Goal: Transaction & Acquisition: Purchase product/service

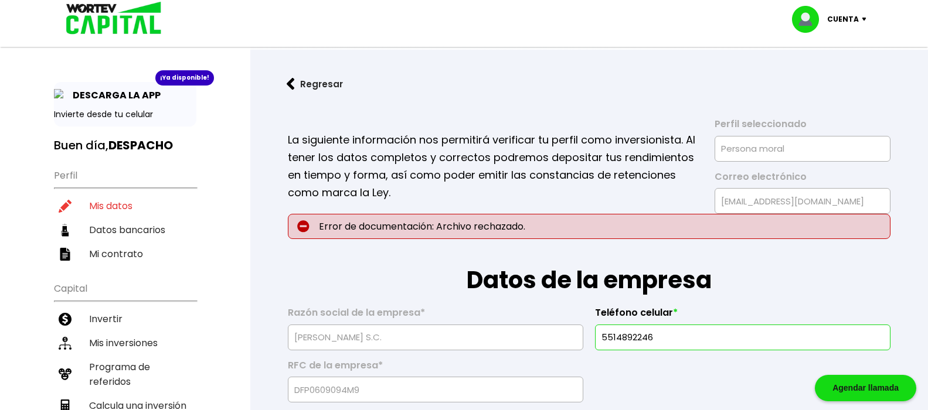
select select "DF"
select select "Inbursa"
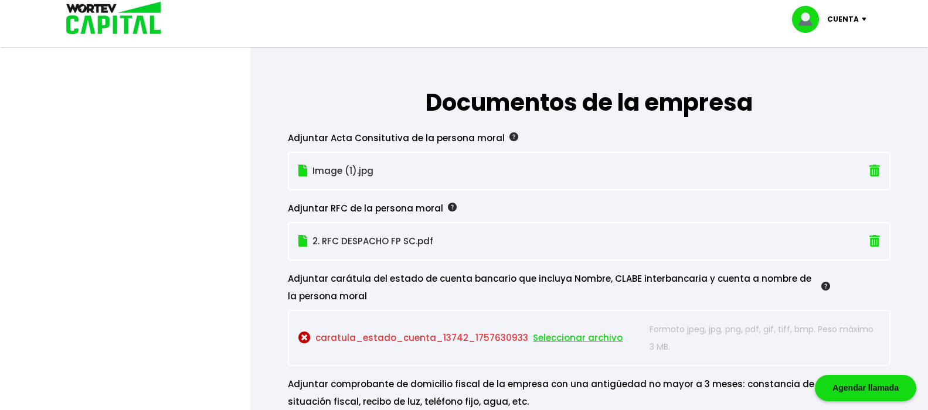
scroll to position [992, 0]
click at [553, 337] on span "Seleccionar archivo" at bounding box center [578, 338] width 90 height 18
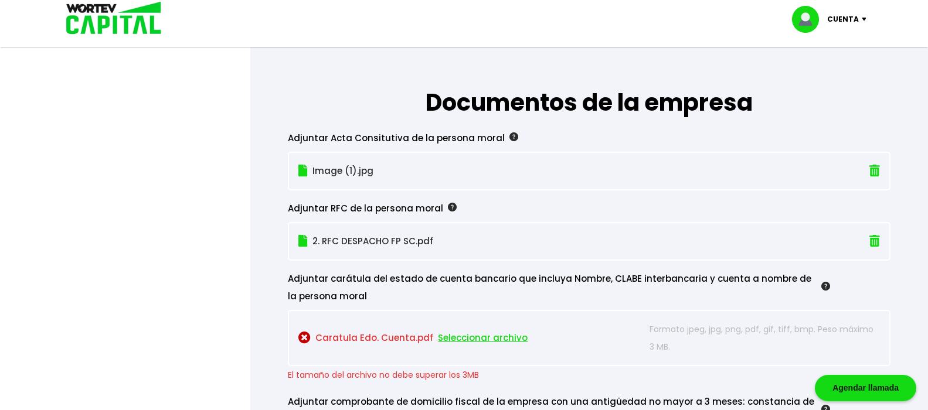
click at [336, 337] on p "Caratula Edo. Cuenta.pdf Seleccionar archivo" at bounding box center [470, 337] width 345 height 35
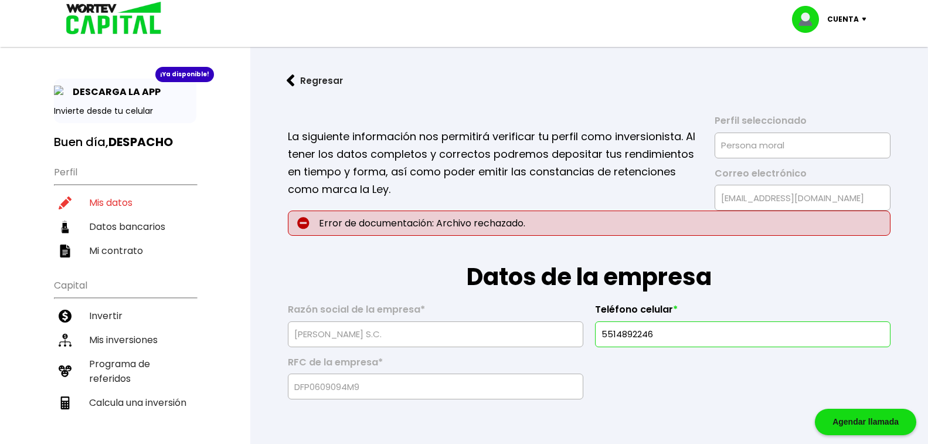
scroll to position [0, 0]
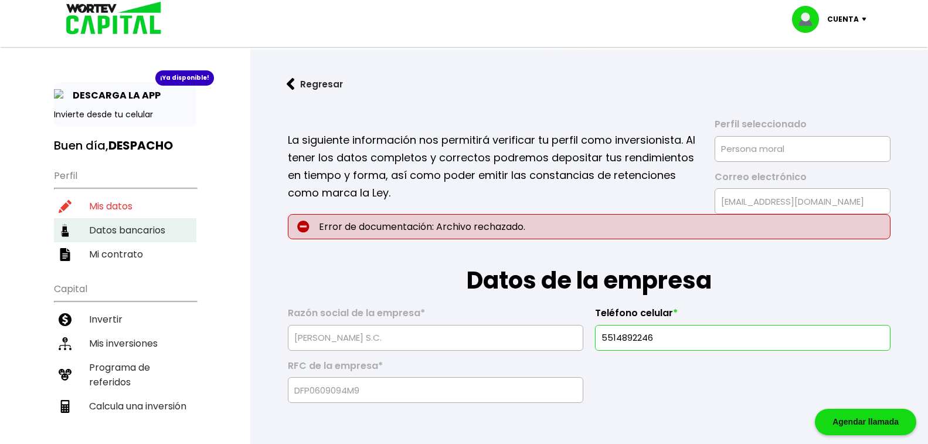
click at [100, 226] on li "Datos bancarios" at bounding box center [125, 230] width 142 height 24
select select "Inbursa"
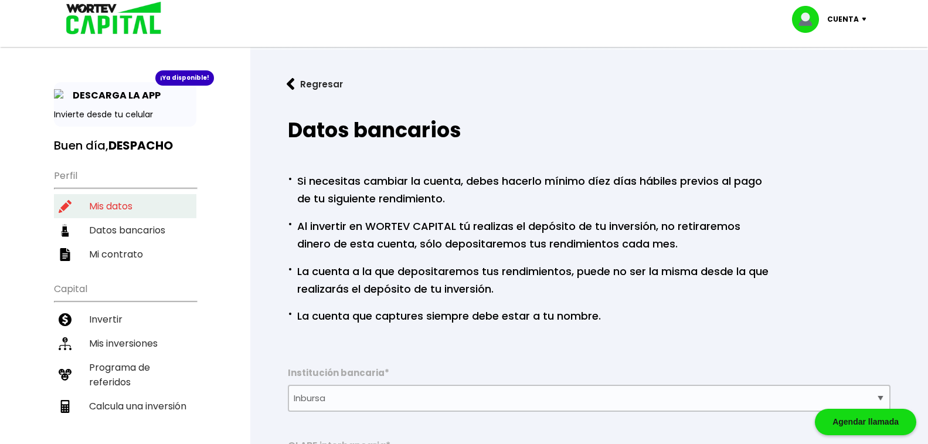
click at [103, 200] on li "Mis datos" at bounding box center [125, 206] width 142 height 24
select select "DF"
select select "Inbursa"
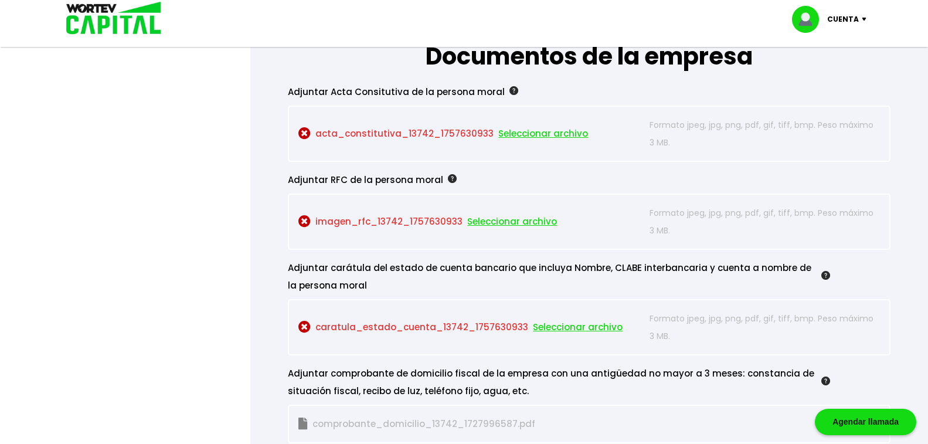
scroll to position [1050, 0]
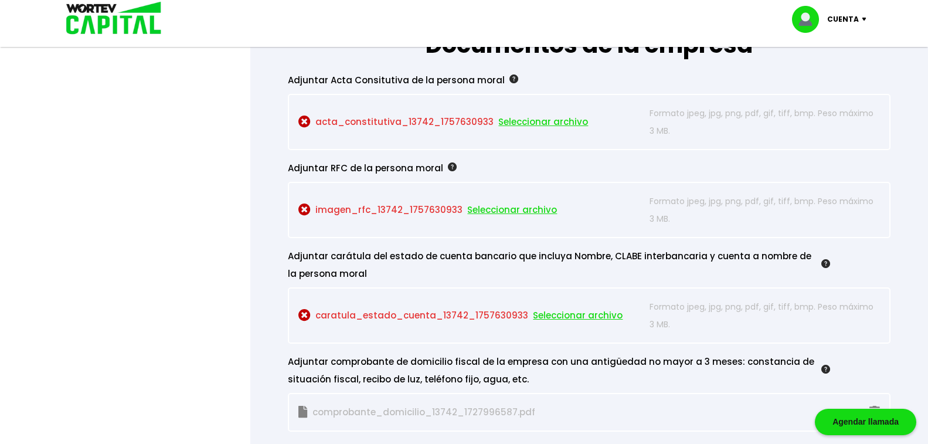
click at [534, 120] on span "Seleccionar archivo" at bounding box center [543, 122] width 90 height 18
click at [531, 120] on span "Seleccionar archivo" at bounding box center [543, 122] width 90 height 18
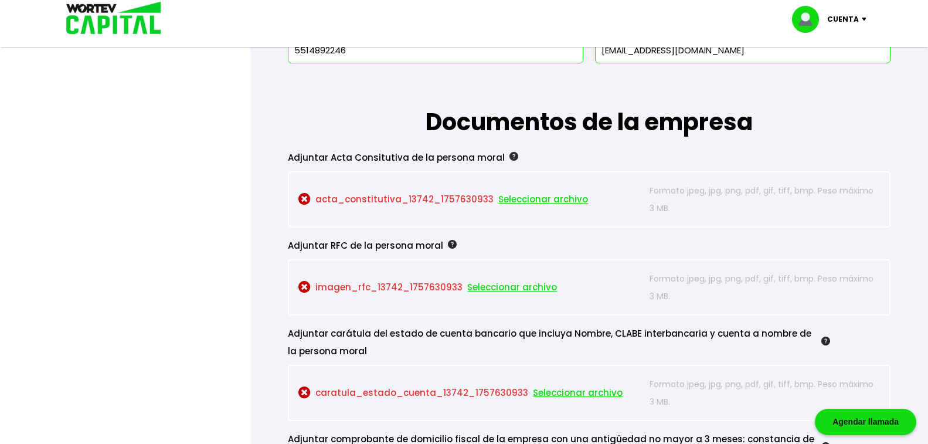
scroll to position [1004, 0]
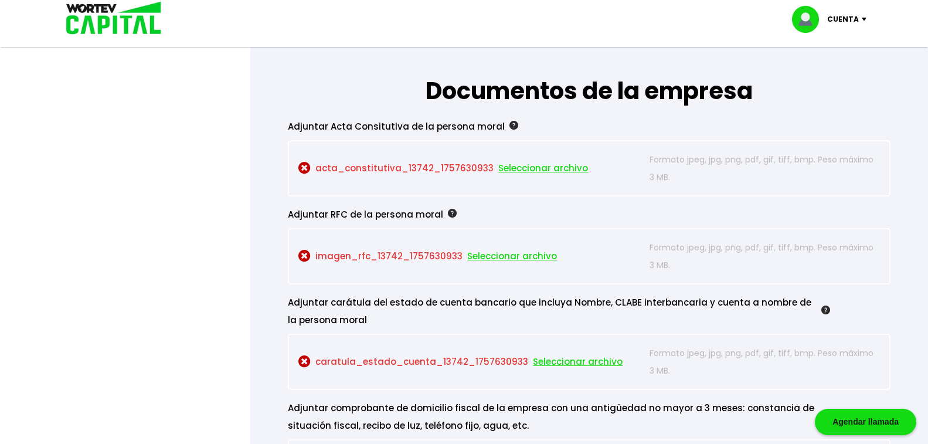
click at [512, 166] on span "Seleccionar archivo" at bounding box center [543, 168] width 90 height 18
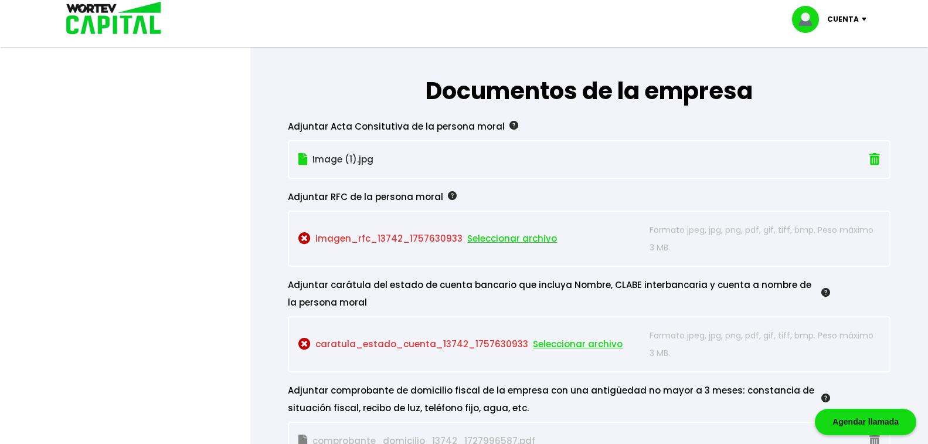
click at [486, 236] on span "Seleccionar archivo" at bounding box center [512, 239] width 90 height 18
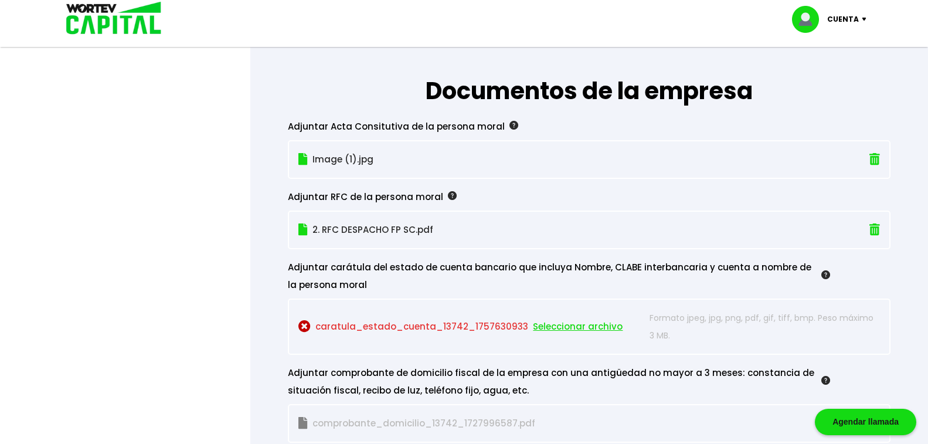
click at [555, 325] on span "Seleccionar archivo" at bounding box center [578, 327] width 90 height 18
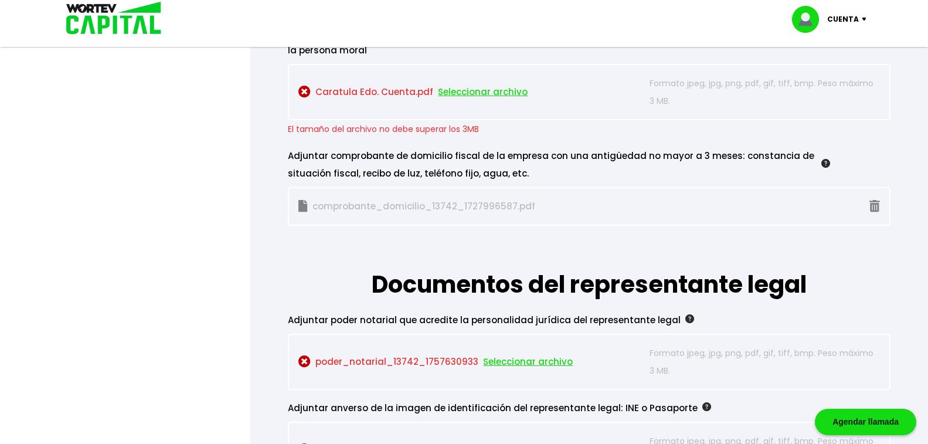
scroll to position [1246, 0]
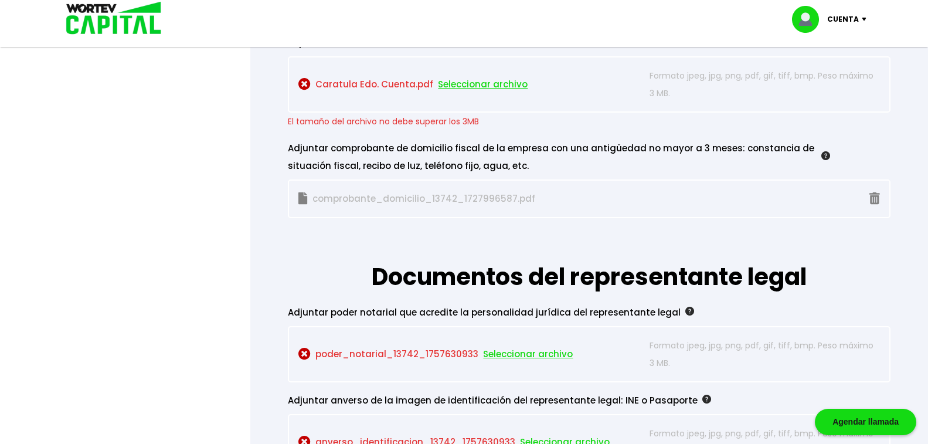
click at [371, 199] on p "comprobante_domicilio_13742_1727996587.pdf" at bounding box center [470, 199] width 345 height 18
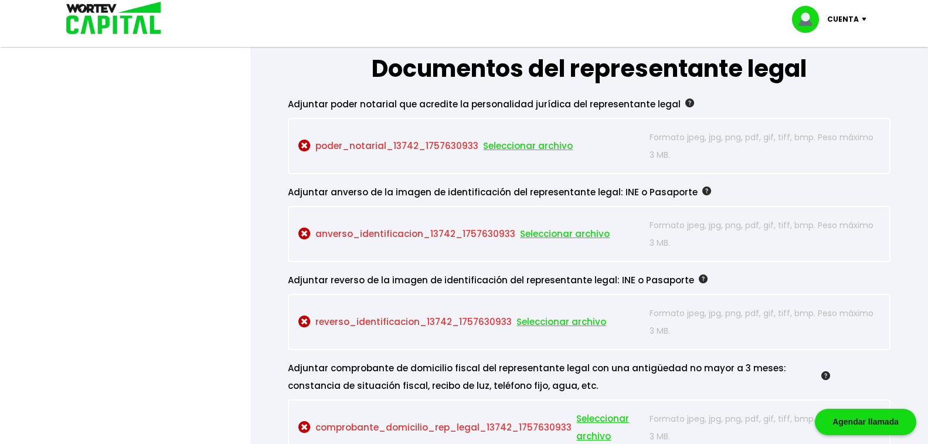
scroll to position [1473, 0]
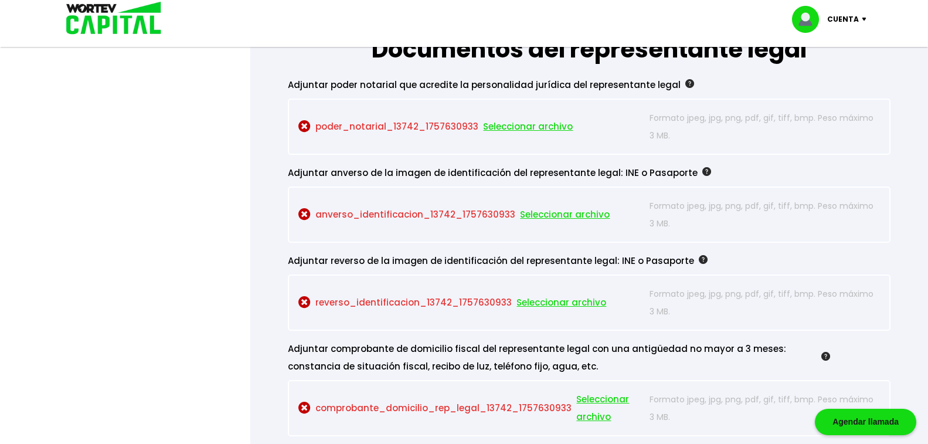
click at [515, 128] on span "Seleccionar archivo" at bounding box center [528, 127] width 90 height 18
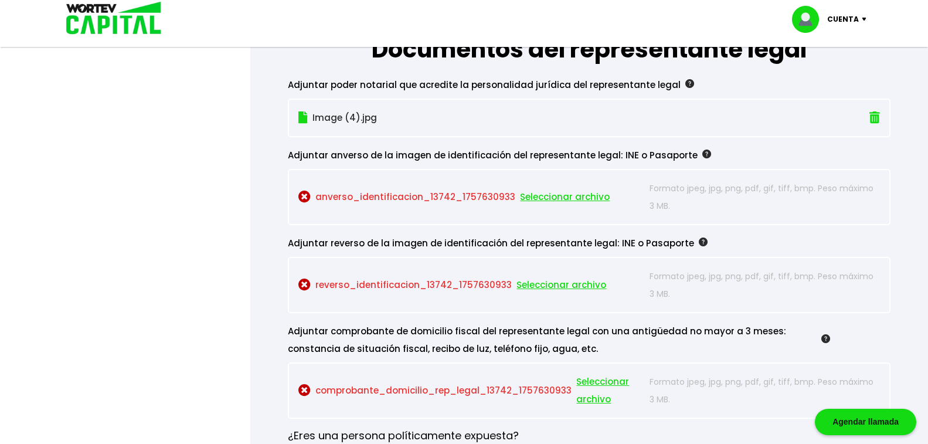
click at [557, 193] on span "Seleccionar archivo" at bounding box center [565, 197] width 90 height 18
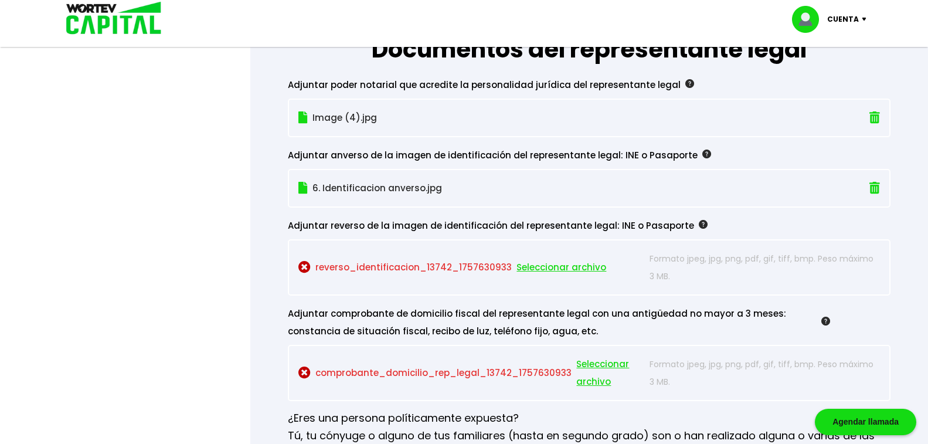
click at [557, 264] on span "Seleccionar archivo" at bounding box center [561, 267] width 90 height 18
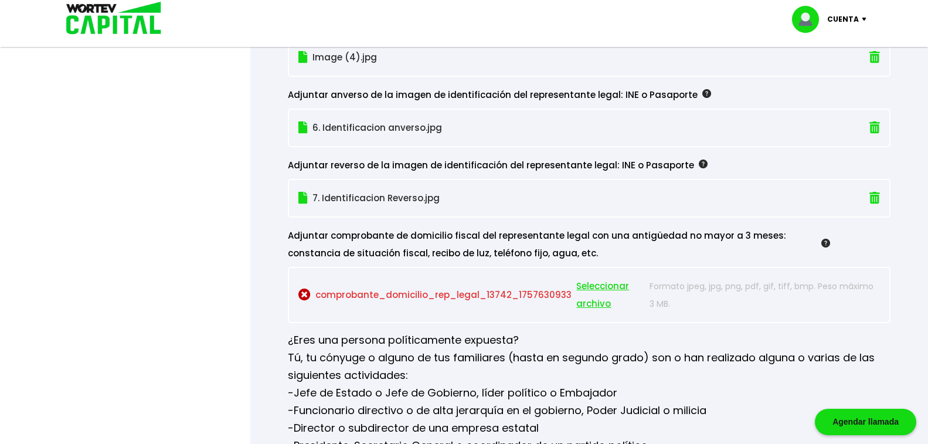
scroll to position [1571, 0]
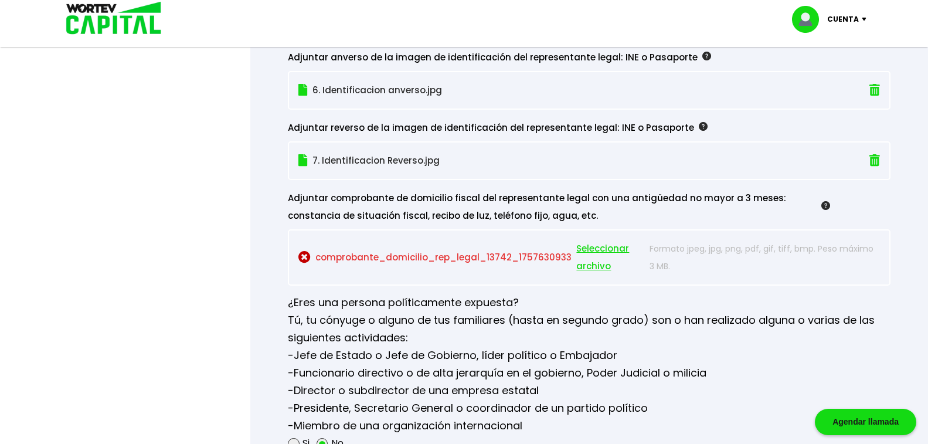
click at [591, 250] on span "Seleccionar archivo" at bounding box center [609, 257] width 67 height 35
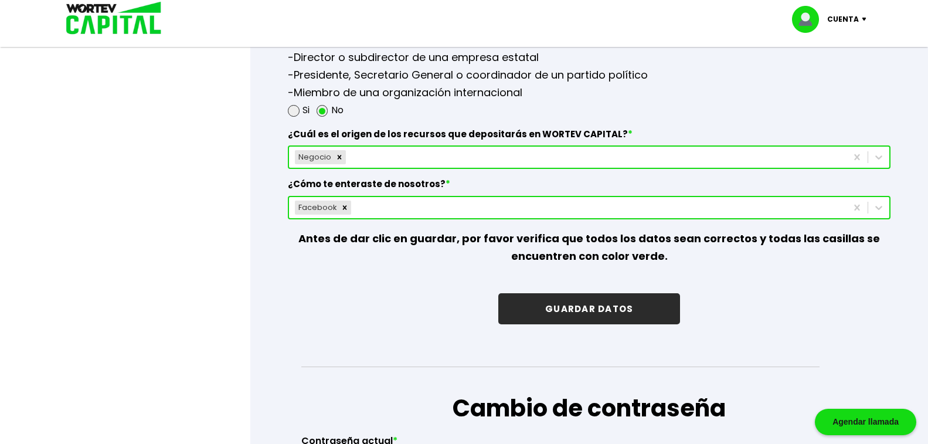
scroll to position [1905, 0]
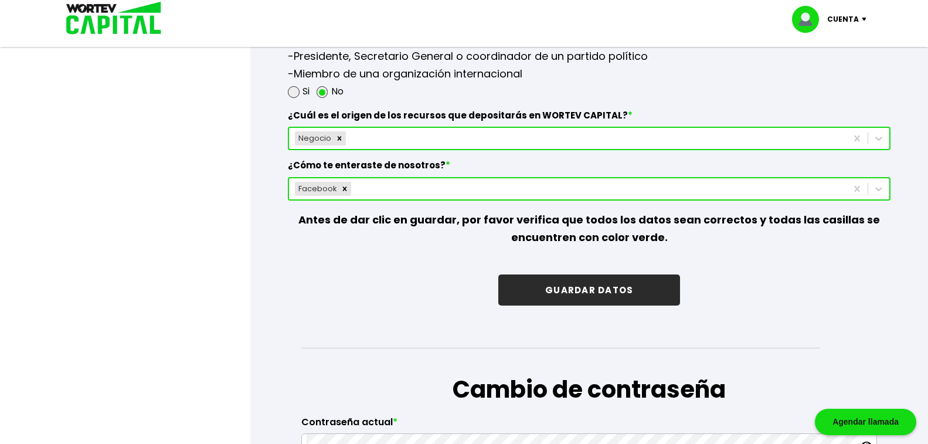
click at [594, 288] on button "GUARDAR DATOS" at bounding box center [589, 289] width 182 height 31
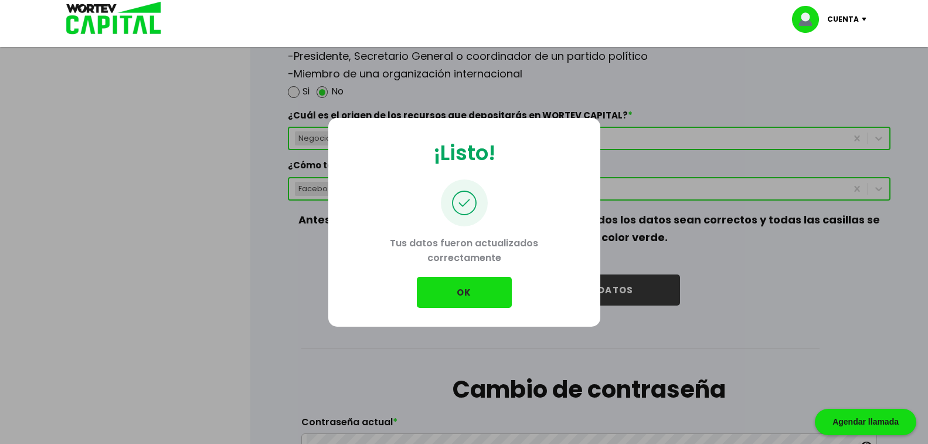
click at [487, 295] on button "OK" at bounding box center [464, 292] width 95 height 31
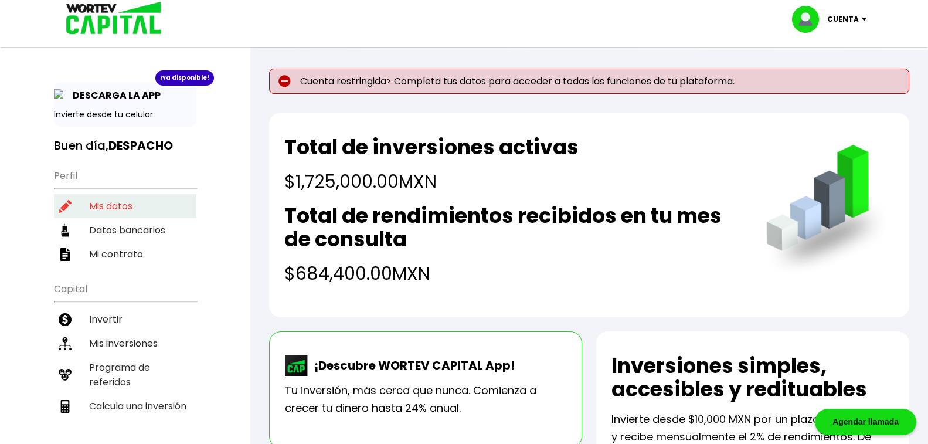
click at [113, 206] on li "Mis datos" at bounding box center [125, 206] width 142 height 24
select select "DF"
select select "Inbursa"
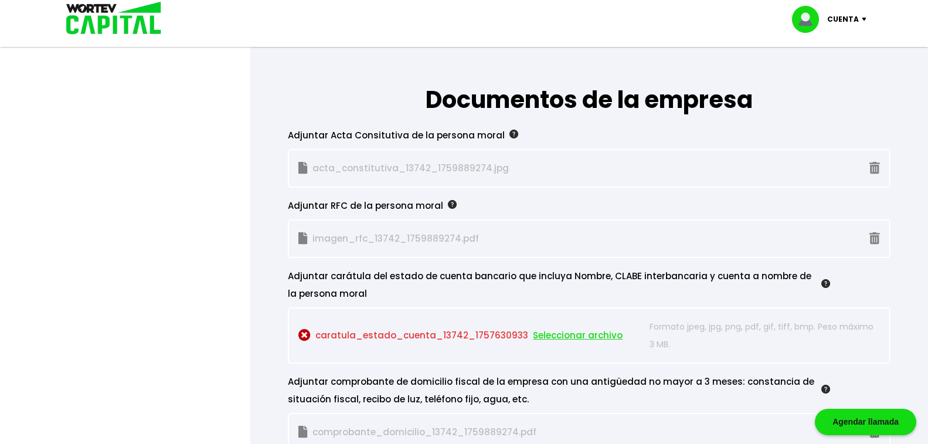
scroll to position [1002, 0]
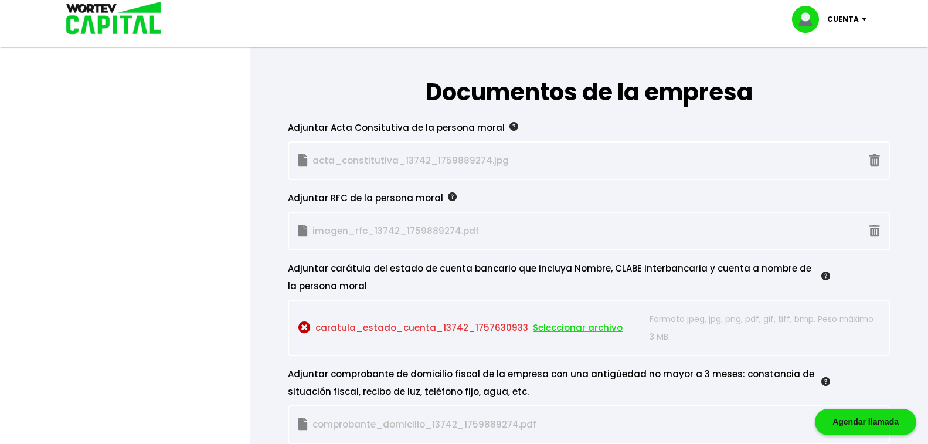
click at [567, 328] on span "Seleccionar archivo" at bounding box center [578, 328] width 90 height 18
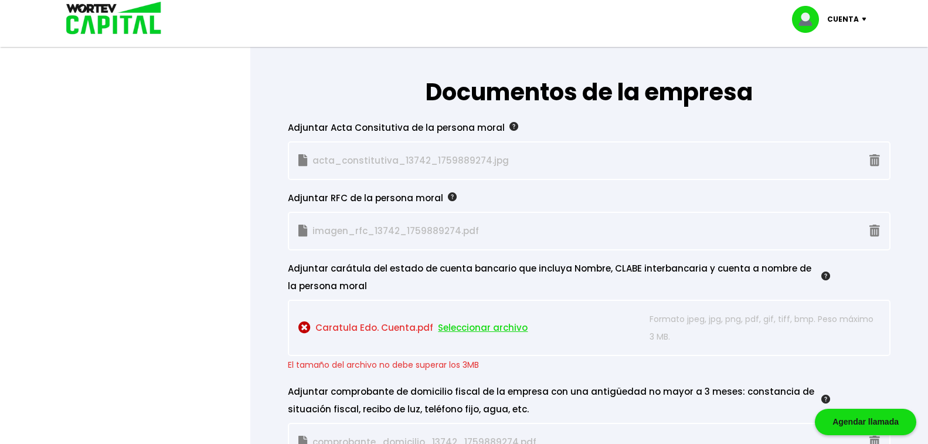
click at [375, 325] on p "Caratula Edo. Cuenta.pdf Seleccionar archivo" at bounding box center [470, 327] width 345 height 35
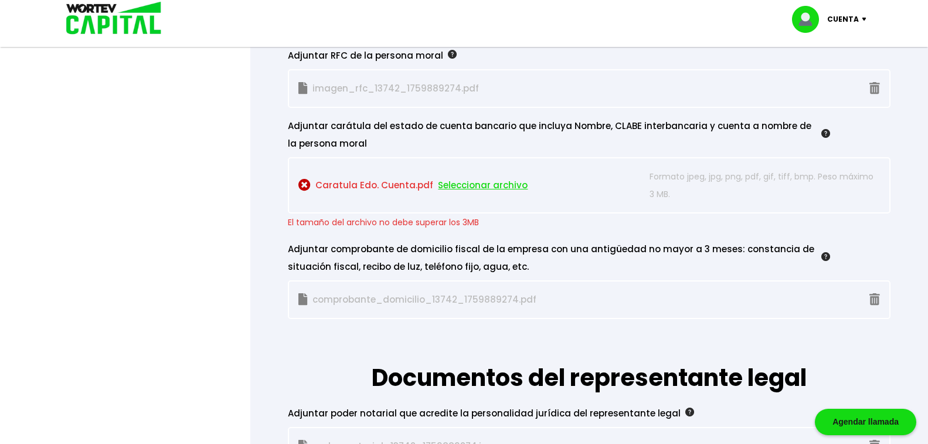
scroll to position [1148, 0]
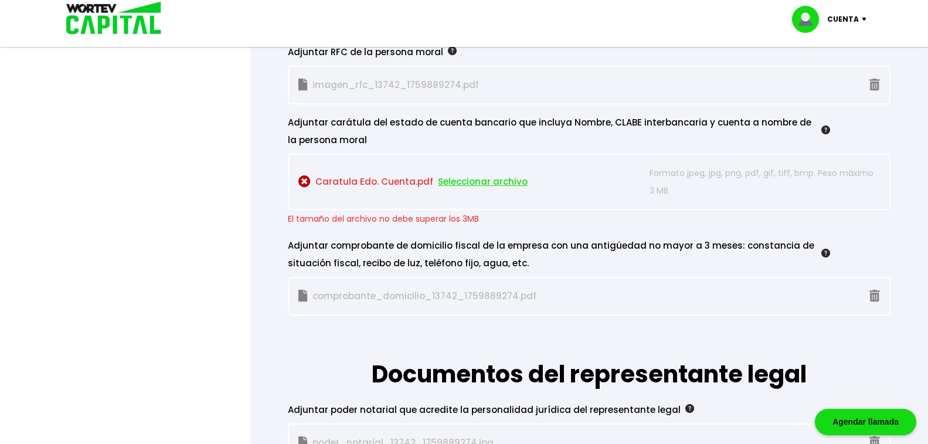
click at [330, 179] on p "Caratula Edo. Cuenta.pdf Seleccionar archivo" at bounding box center [470, 181] width 345 height 35
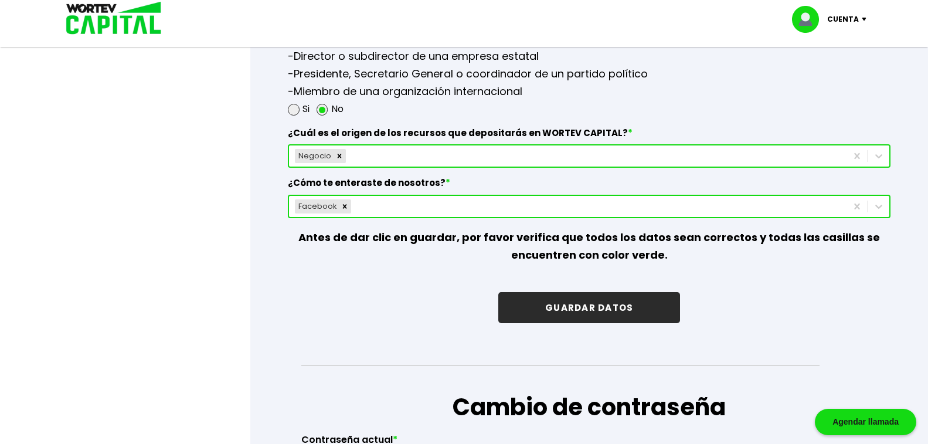
scroll to position [1844, 0]
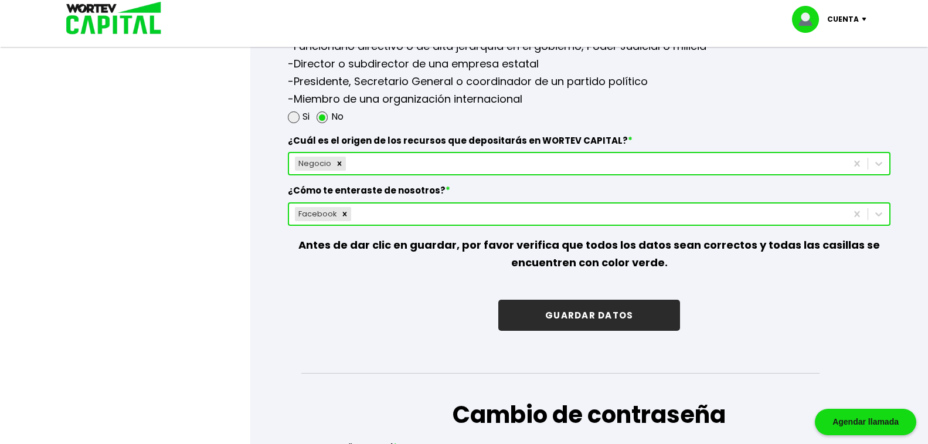
click at [589, 312] on button "GUARDAR DATOS" at bounding box center [589, 314] width 182 height 31
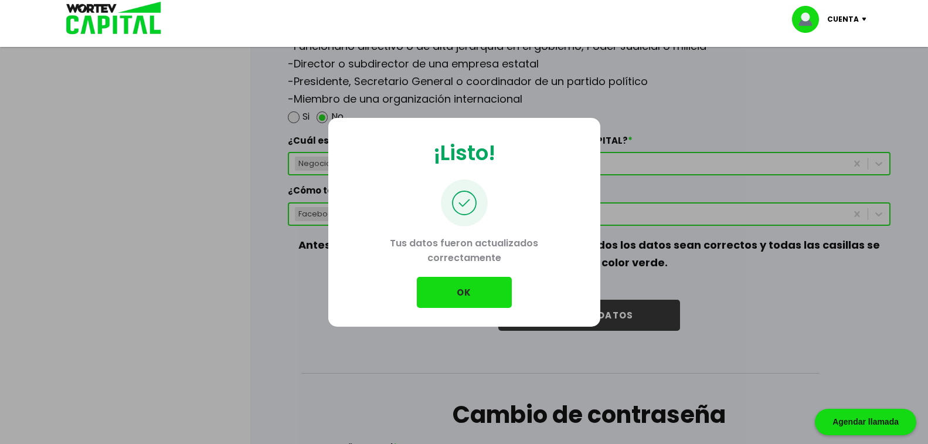
click at [480, 290] on button "OK" at bounding box center [464, 292] width 95 height 31
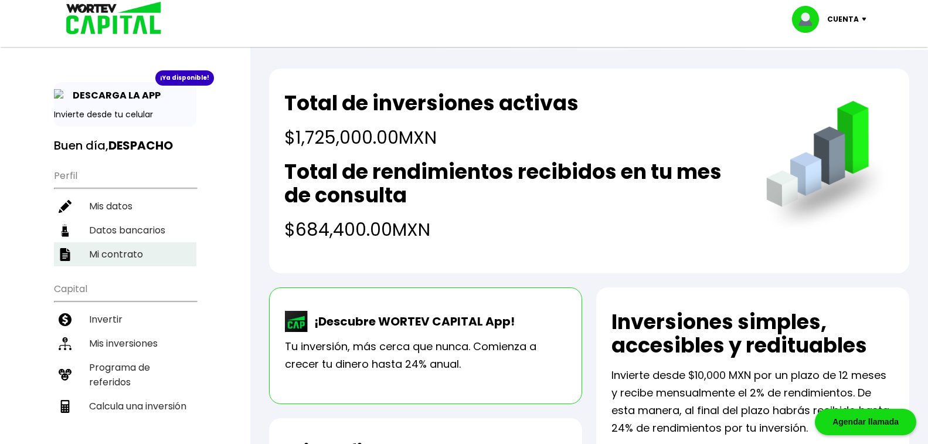
click at [124, 255] on li "Mi contrato" at bounding box center [125, 254] width 142 height 24
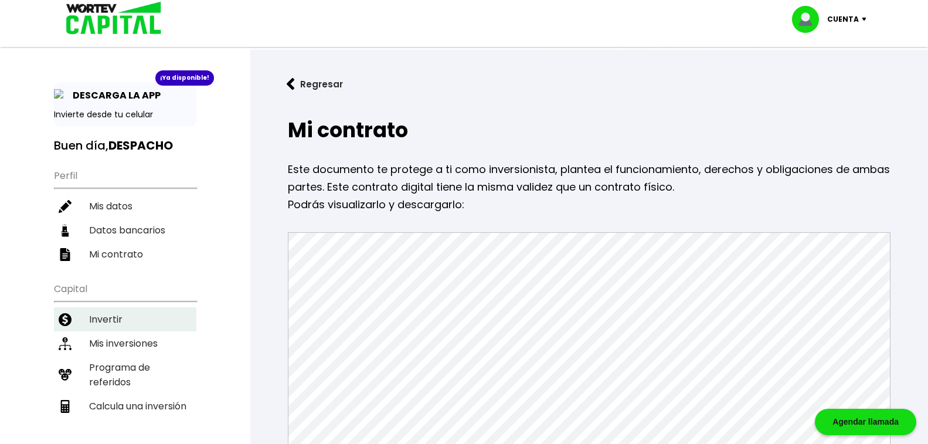
click at [97, 322] on li "Invertir" at bounding box center [125, 319] width 142 height 24
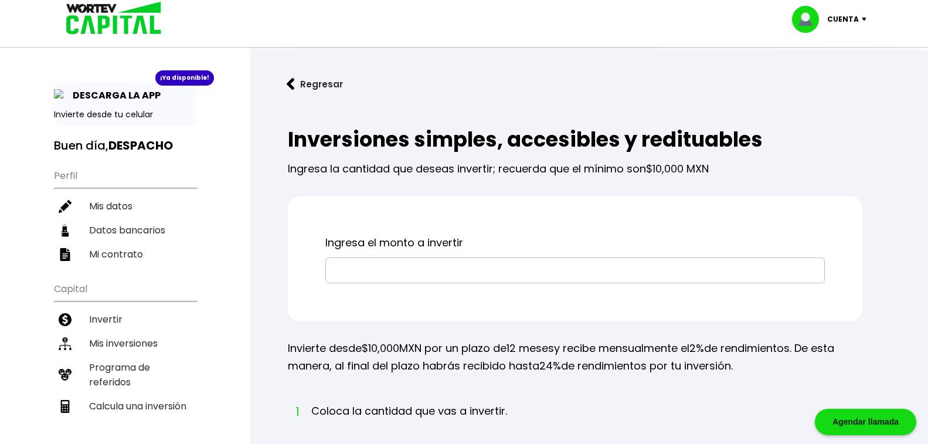
click at [518, 268] on input "text" at bounding box center [574, 270] width 489 height 25
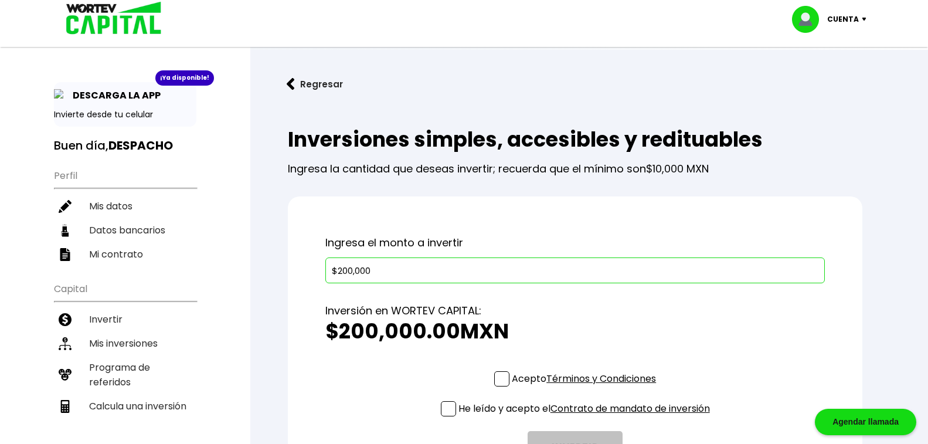
type input "$200,000"
click at [503, 383] on span at bounding box center [501, 378] width 15 height 15
click at [586, 387] on input "Acepto Términos y Condiciones" at bounding box center [586, 387] width 0 height 0
click at [449, 409] on span at bounding box center [448, 408] width 15 height 15
click at [586, 410] on input "He leído y acepto el Contrato de mandato de inversión" at bounding box center [586, 417] width 0 height 0
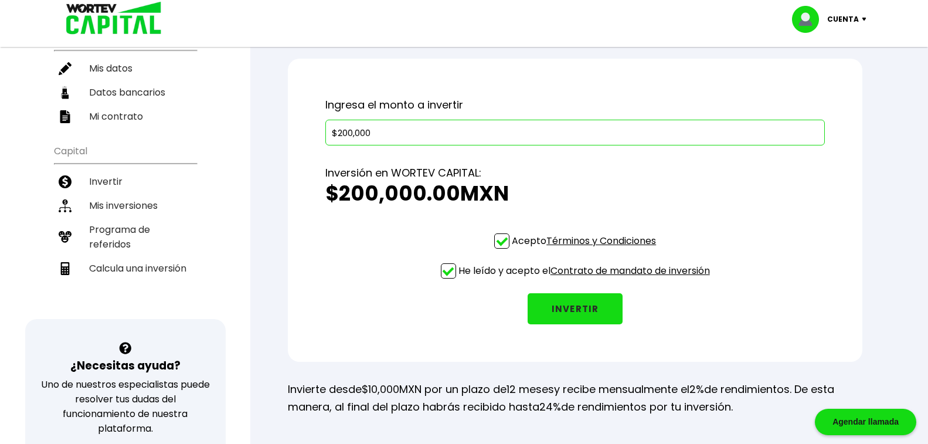
scroll to position [152, 0]
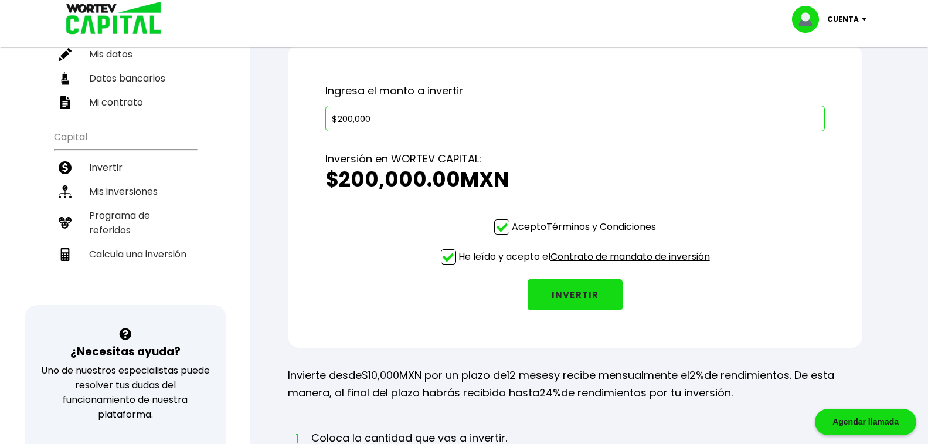
click at [581, 288] on button "INVERTIR" at bounding box center [574, 294] width 95 height 31
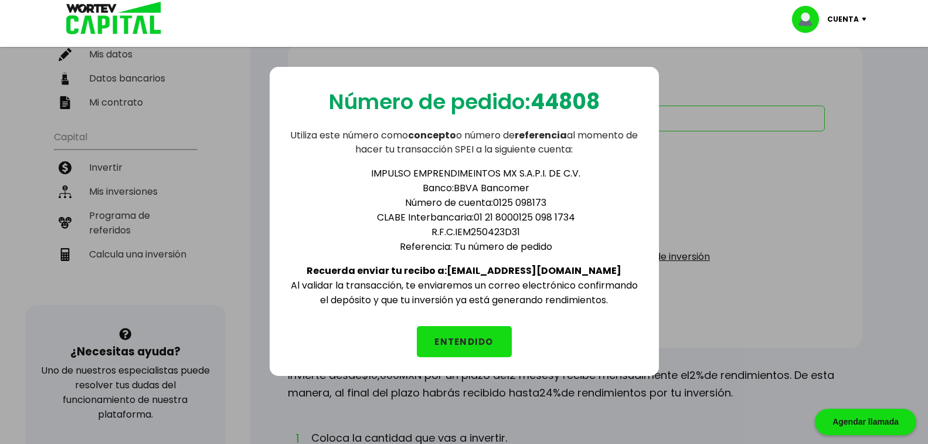
click at [485, 340] on button "ENTENDIDO" at bounding box center [464, 341] width 95 height 31
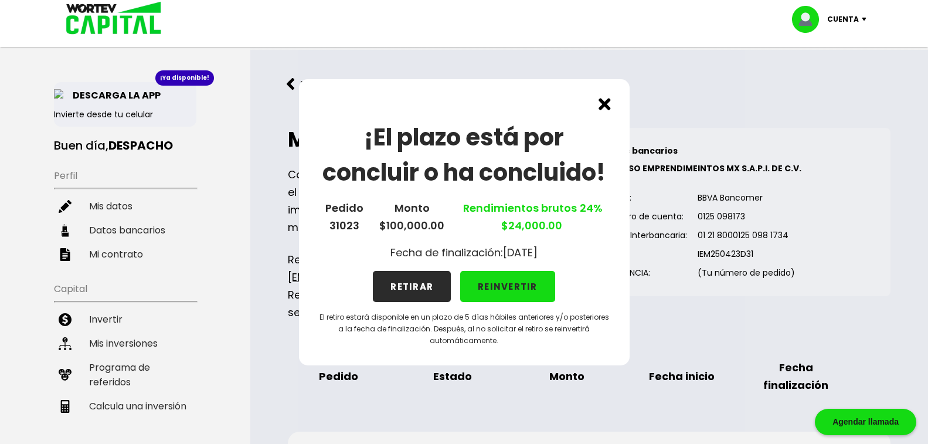
click at [519, 288] on button "REINVERTIR" at bounding box center [507, 286] width 95 height 31
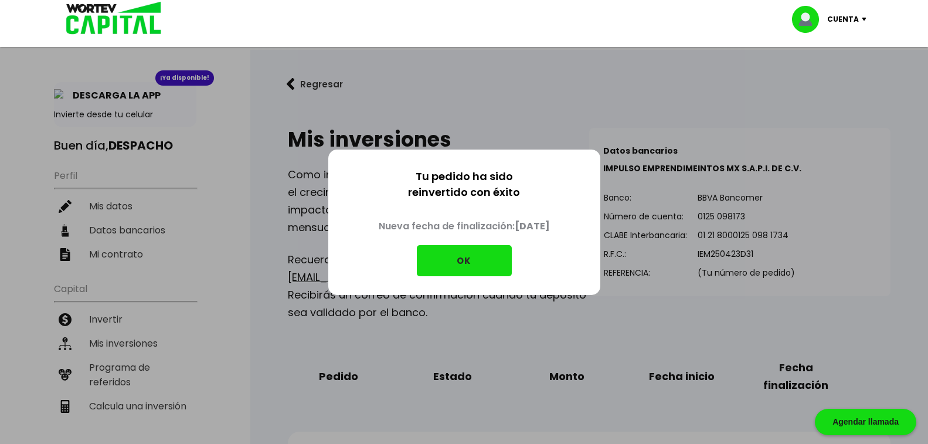
click at [485, 264] on button "OK" at bounding box center [464, 260] width 95 height 31
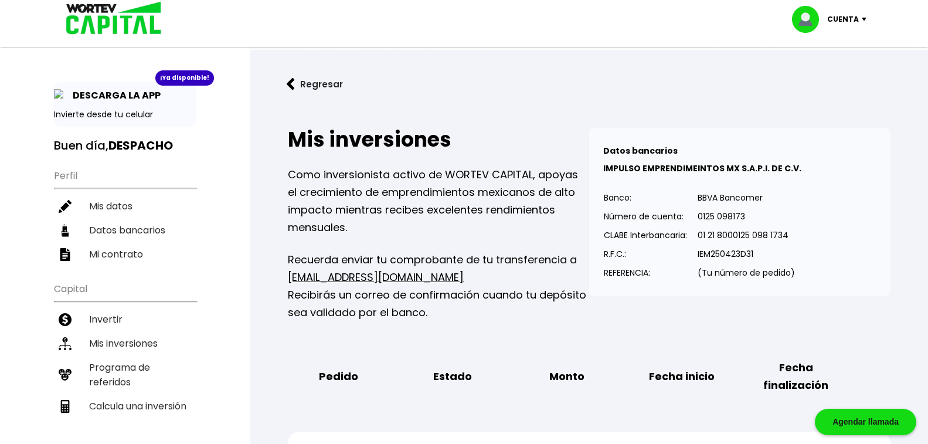
click at [865, 21] on div "Cuenta" at bounding box center [833, 19] width 83 height 27
click at [816, 79] on li "Cerrar sesión" at bounding box center [830, 78] width 94 height 24
